Goal: Task Accomplishment & Management: Complete application form

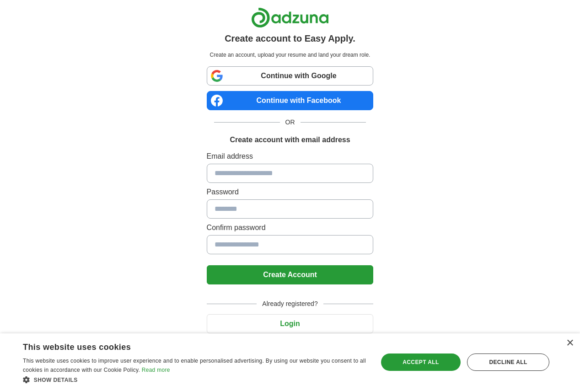
click at [253, 174] on input at bounding box center [290, 173] width 167 height 19
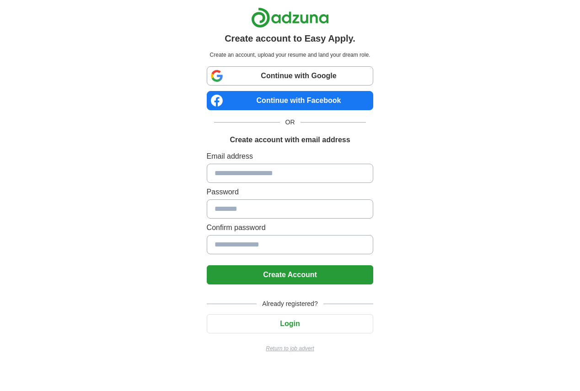
click at [287, 159] on label "Email address" at bounding box center [290, 156] width 167 height 11
click at [282, 168] on input at bounding box center [290, 173] width 167 height 19
